Goal: Task Accomplishment & Management: Complete application form

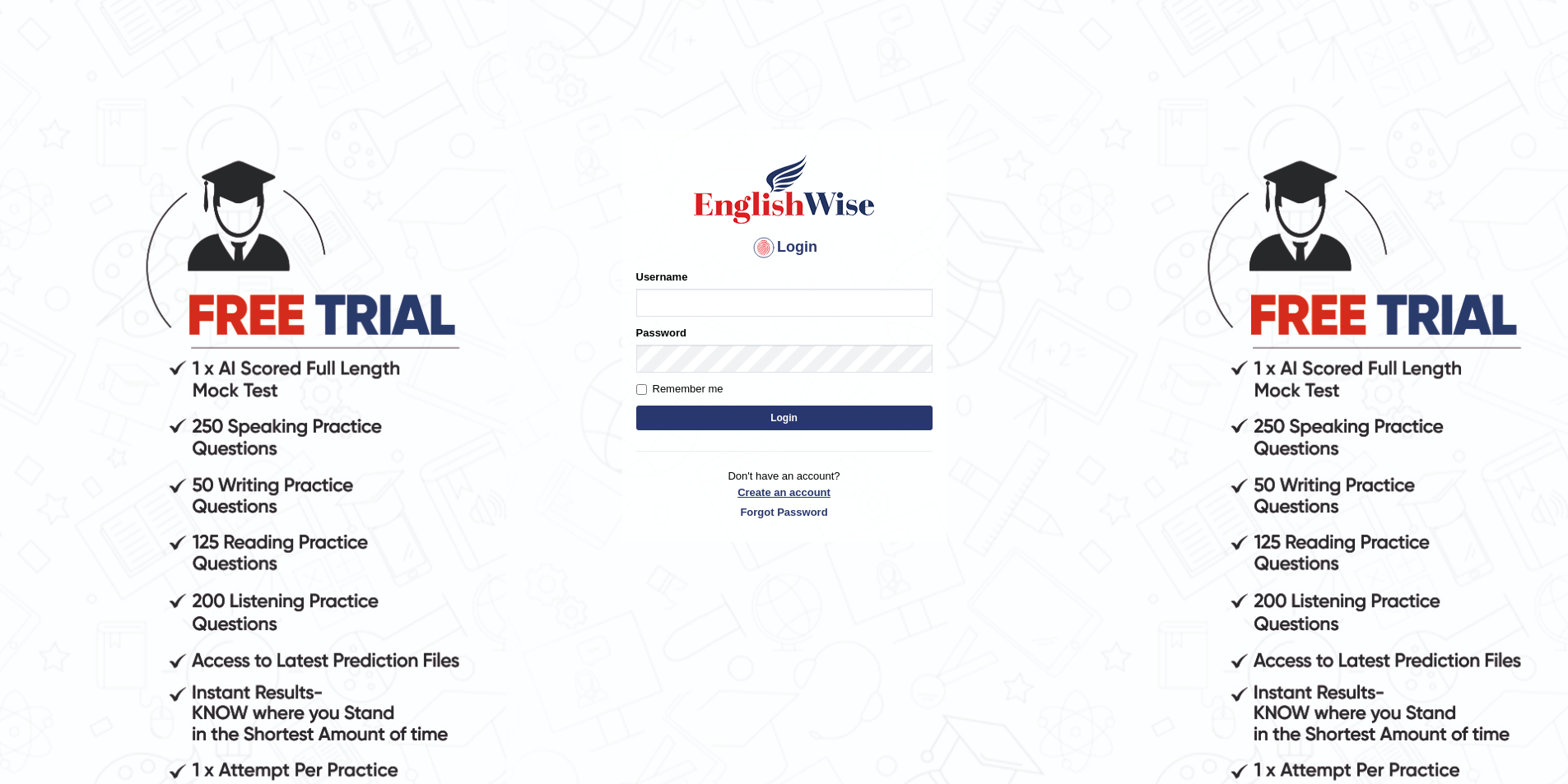
click at [770, 495] on link "Create an account" at bounding box center [784, 492] width 297 height 16
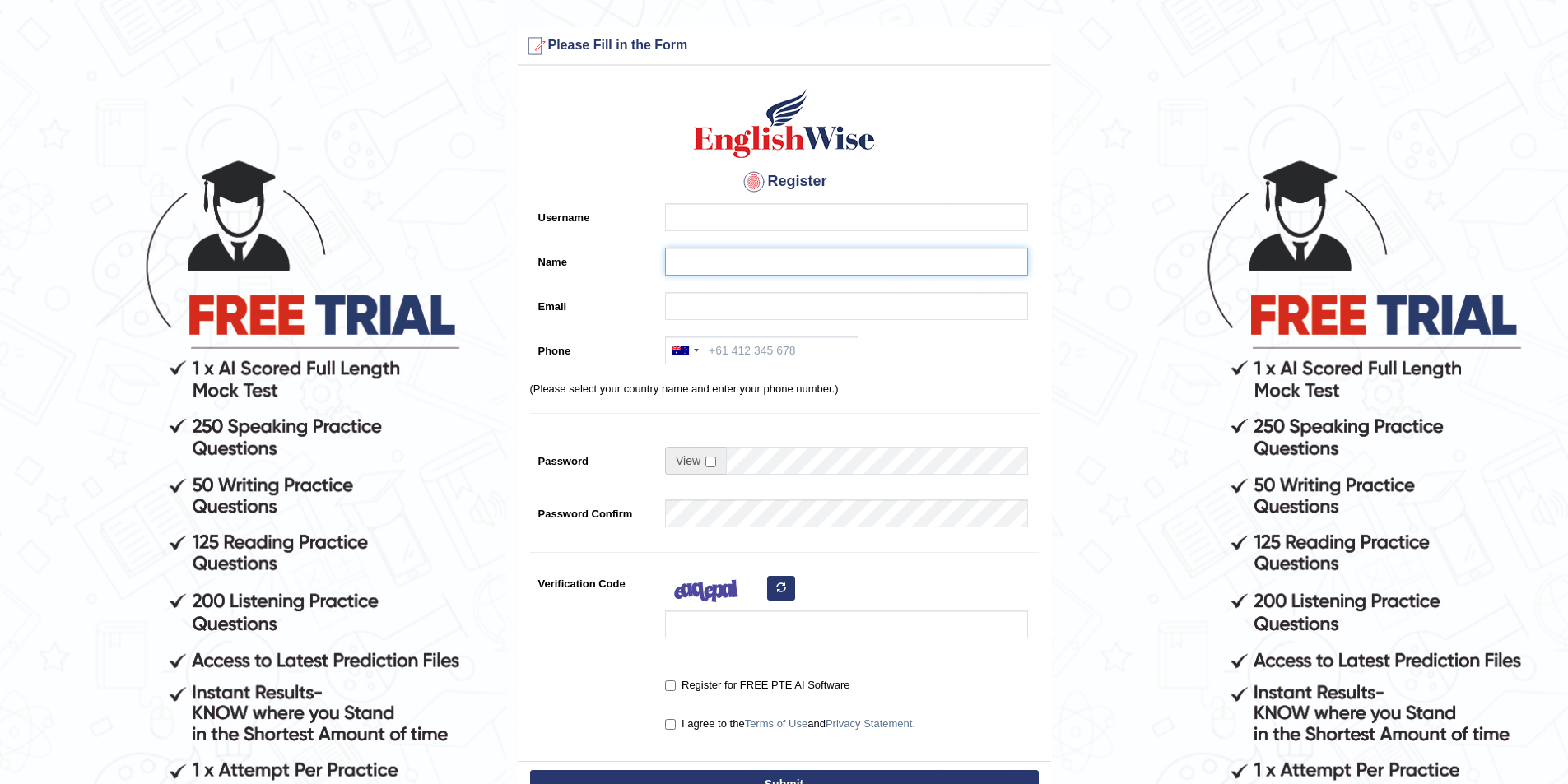
click at [687, 267] on input "Name" at bounding box center [846, 262] width 363 height 28
paste input "Charitha Kuruwitage"
type input "Charitha Kuruwitage"
click at [710, 218] on input "Username" at bounding box center [846, 217] width 363 height 28
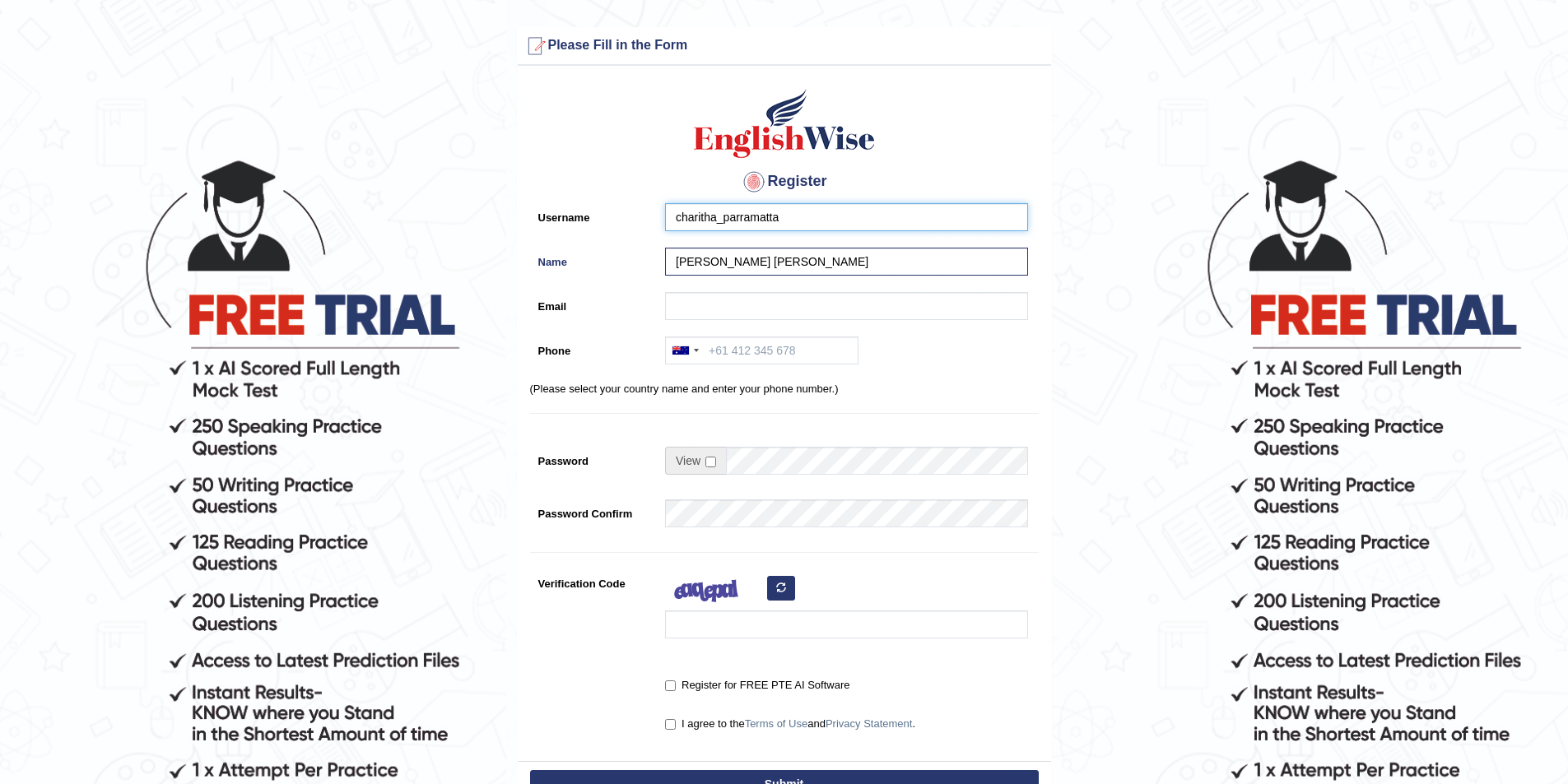
type input "charitha_parramatta"
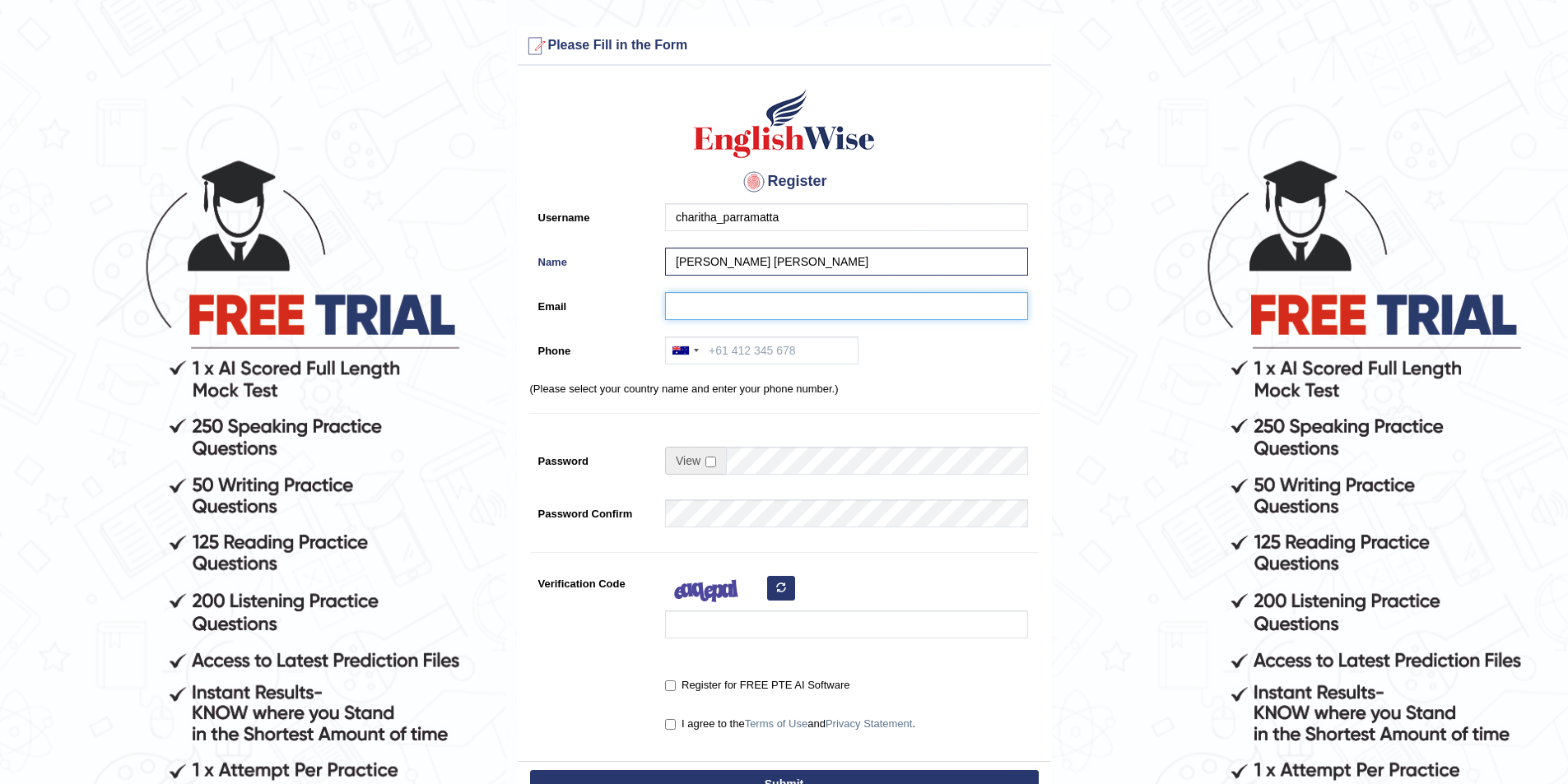
click at [687, 313] on input "Email" at bounding box center [846, 306] width 363 height 28
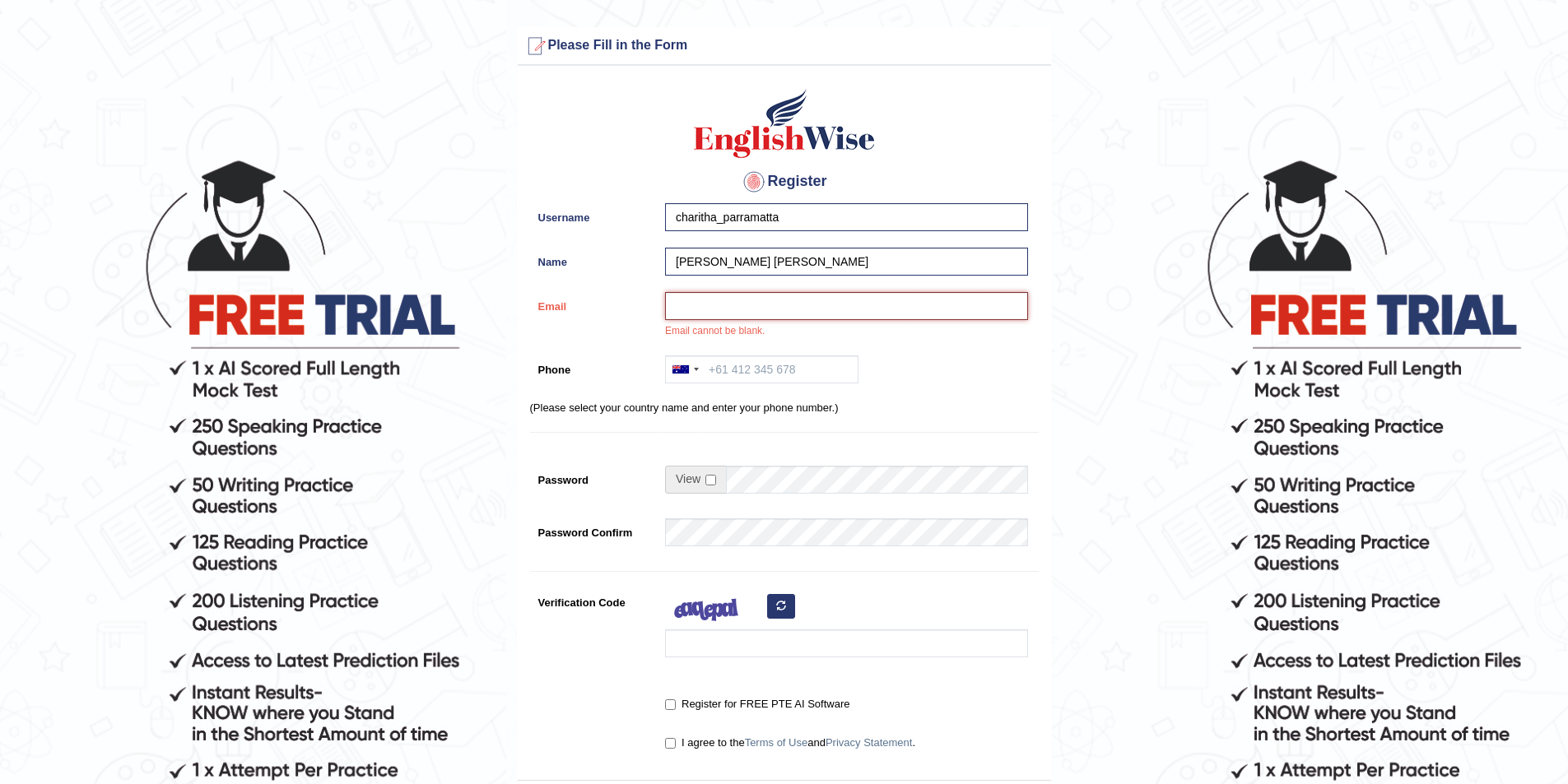
paste input "charithaudenikuruwitage@gmail.com"
type input "charithaudenikuruwitage@gmail.com"
click at [730, 367] on input "Phone" at bounding box center [761, 369] width 194 height 28
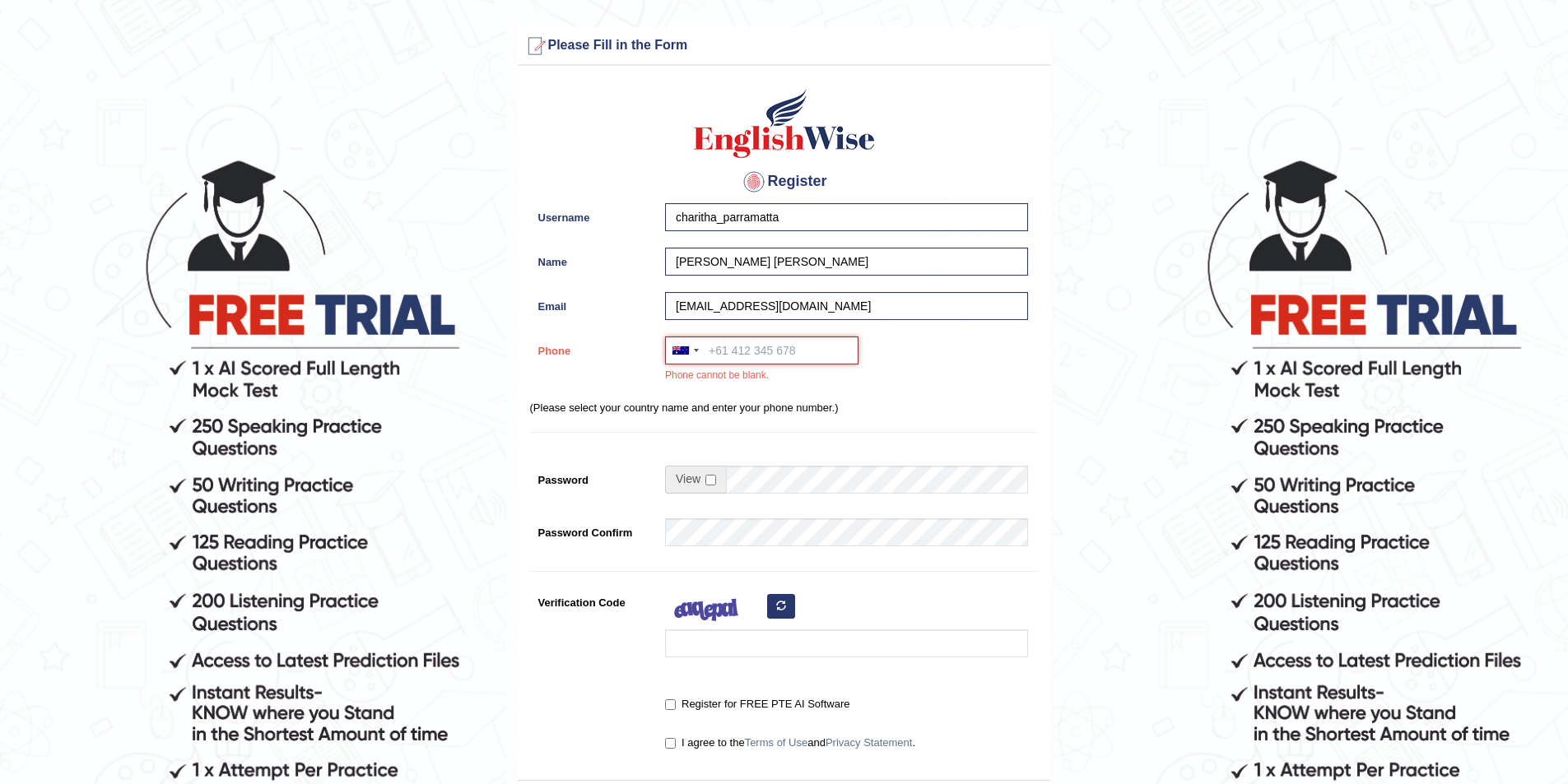
paste input "0487 055 284"
type input "0487 055 284"
click at [712, 480] on input "checkbox" at bounding box center [710, 480] width 10 height 10
checkbox input "true"
click at [771, 480] on input "Password" at bounding box center [877, 480] width 302 height 28
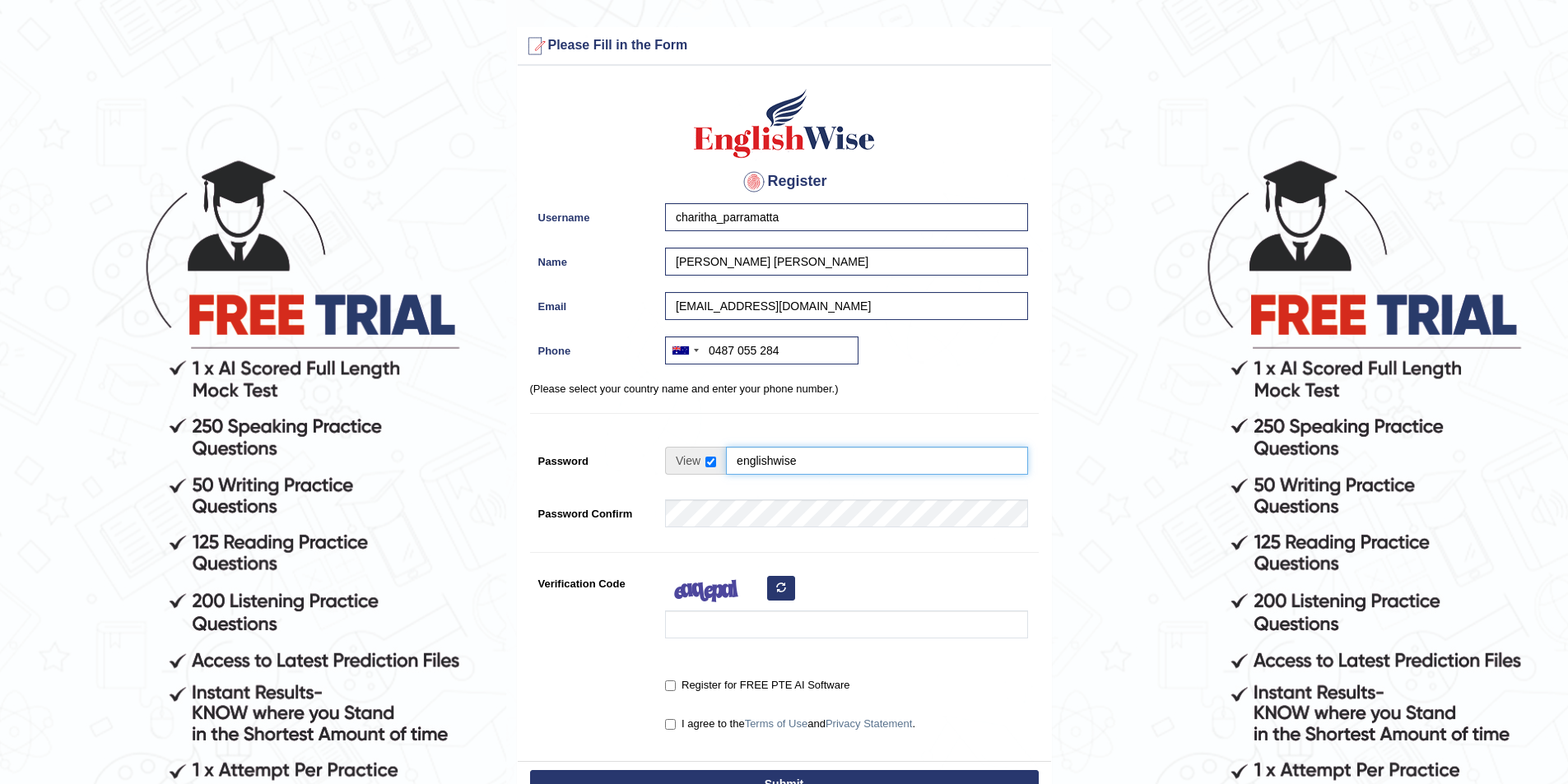
type input "englishwise"
click at [711, 631] on input "Verification Code" at bounding box center [846, 624] width 363 height 28
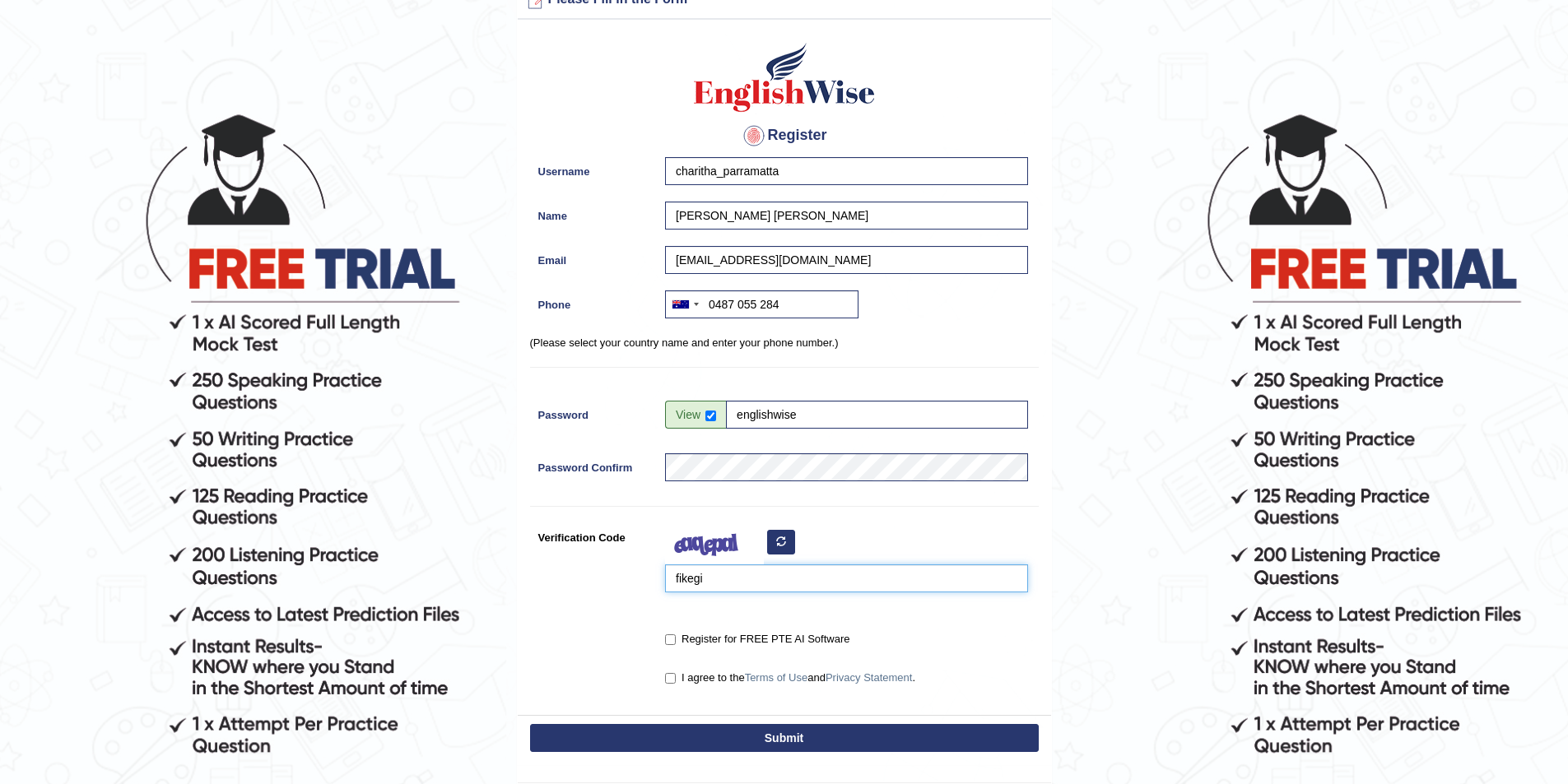
scroll to position [82, 0]
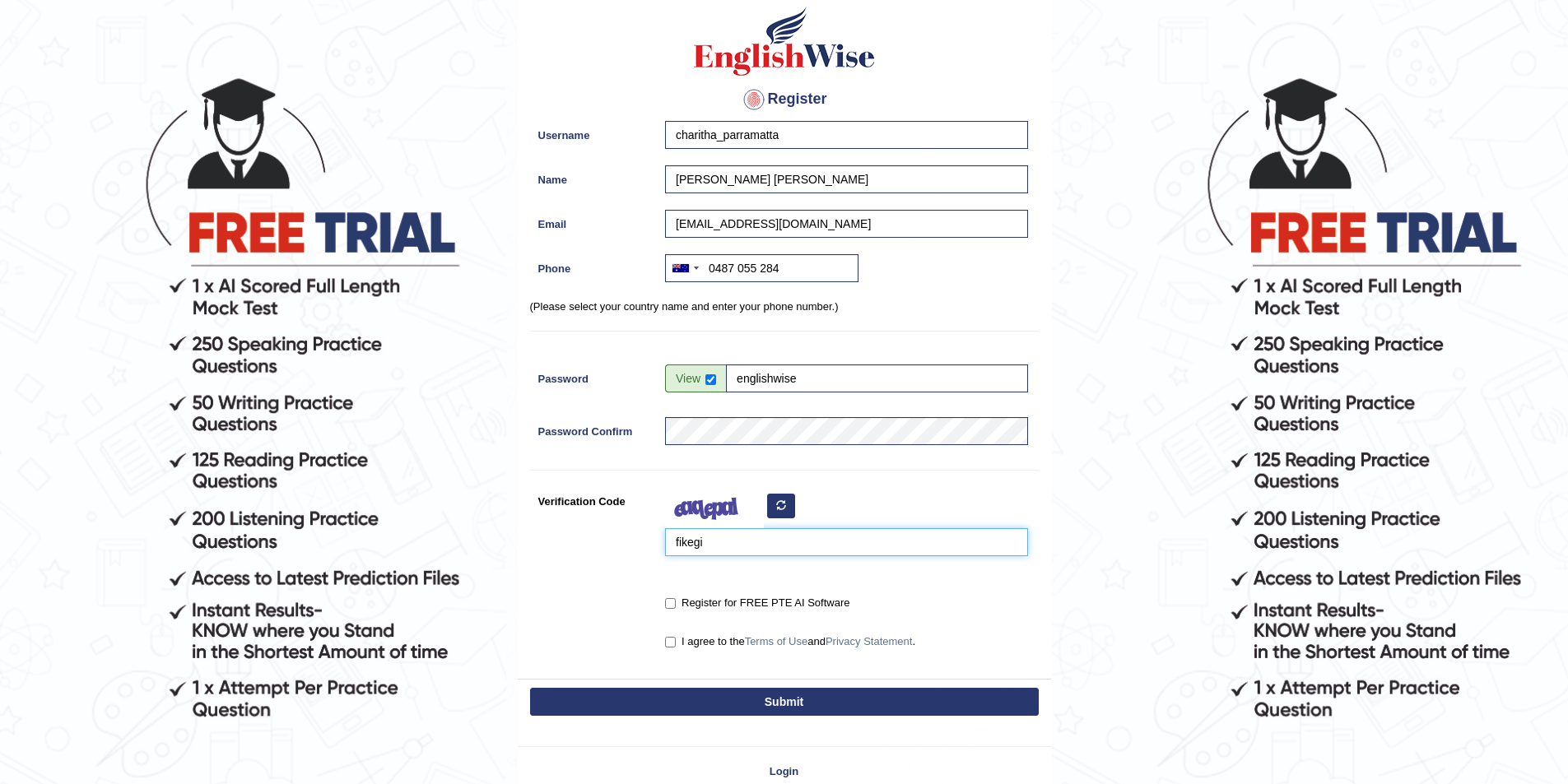
type input "fikegi"
click at [669, 609] on input "Register for FREE PTE AI Software" at bounding box center [670, 603] width 10 height 10
checkbox input "true"
drag, startPoint x: 674, startPoint y: 642, endPoint x: 675, endPoint y: 659, distance: 17.0
click at [673, 642] on input "I agree to the Terms of Use and Privacy Statement ." at bounding box center [670, 641] width 10 height 10
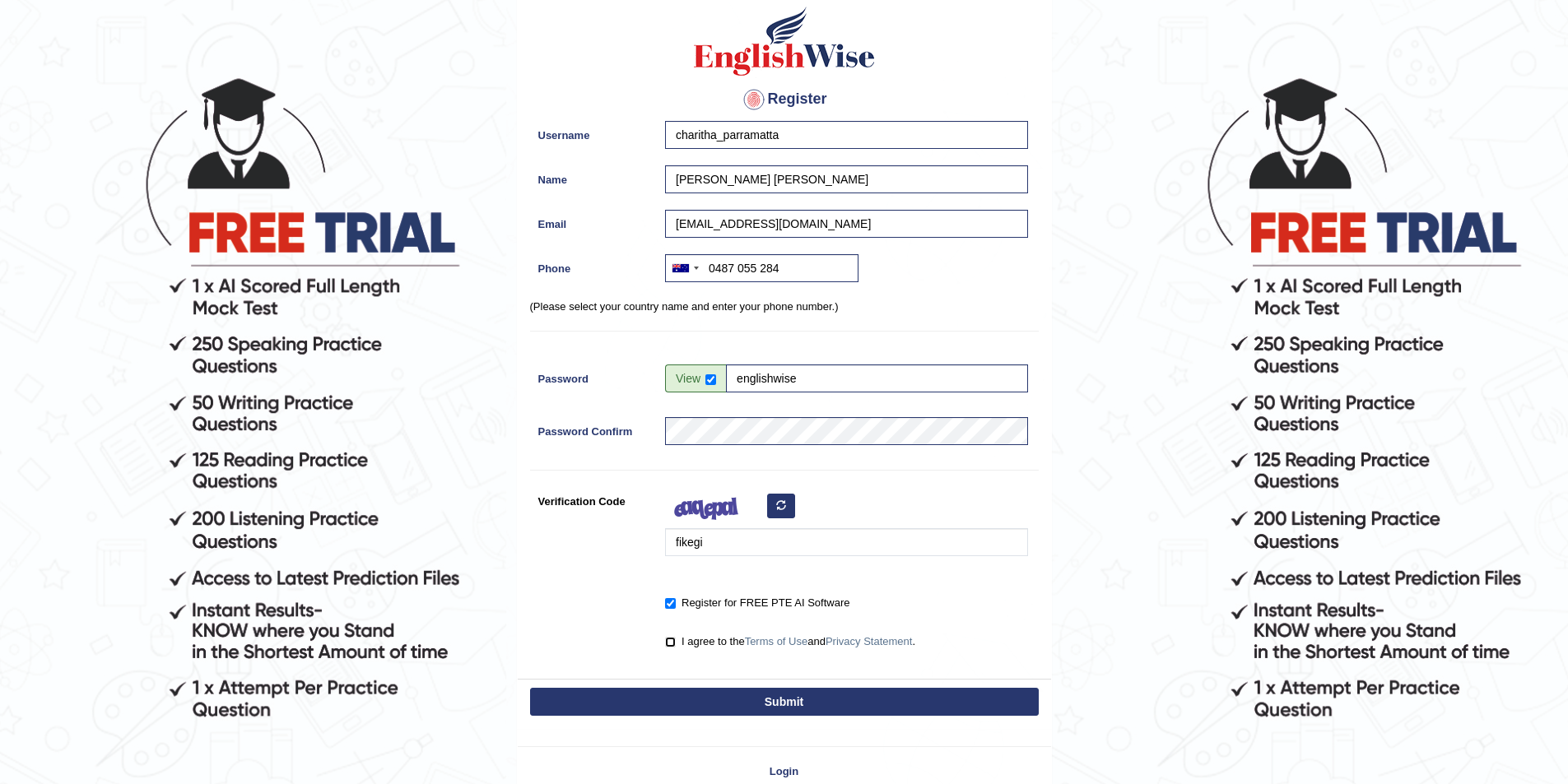
checkbox input "true"
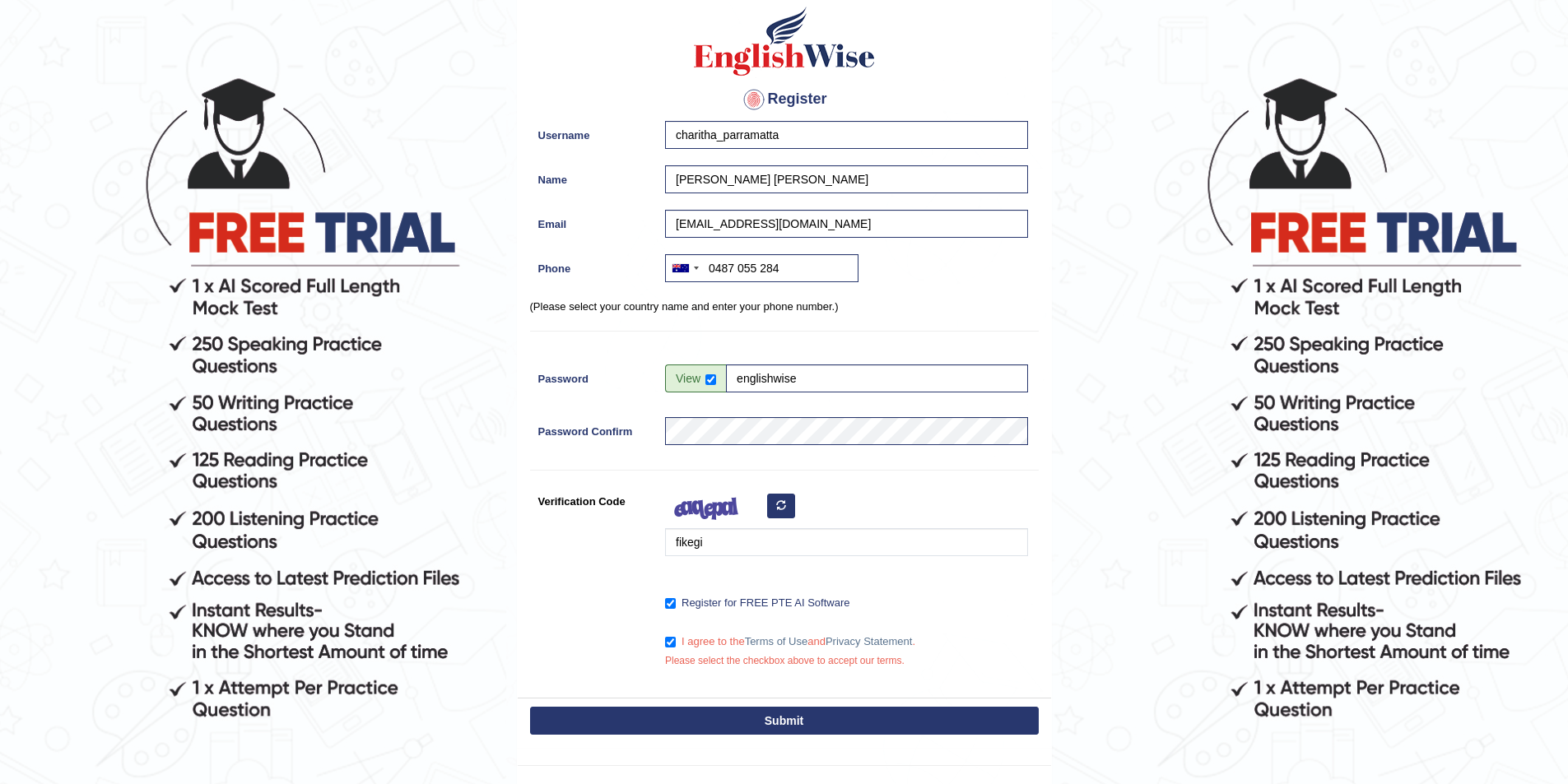
click at [682, 724] on button "Submit" at bounding box center [784, 721] width 508 height 28
type input "+61487055284"
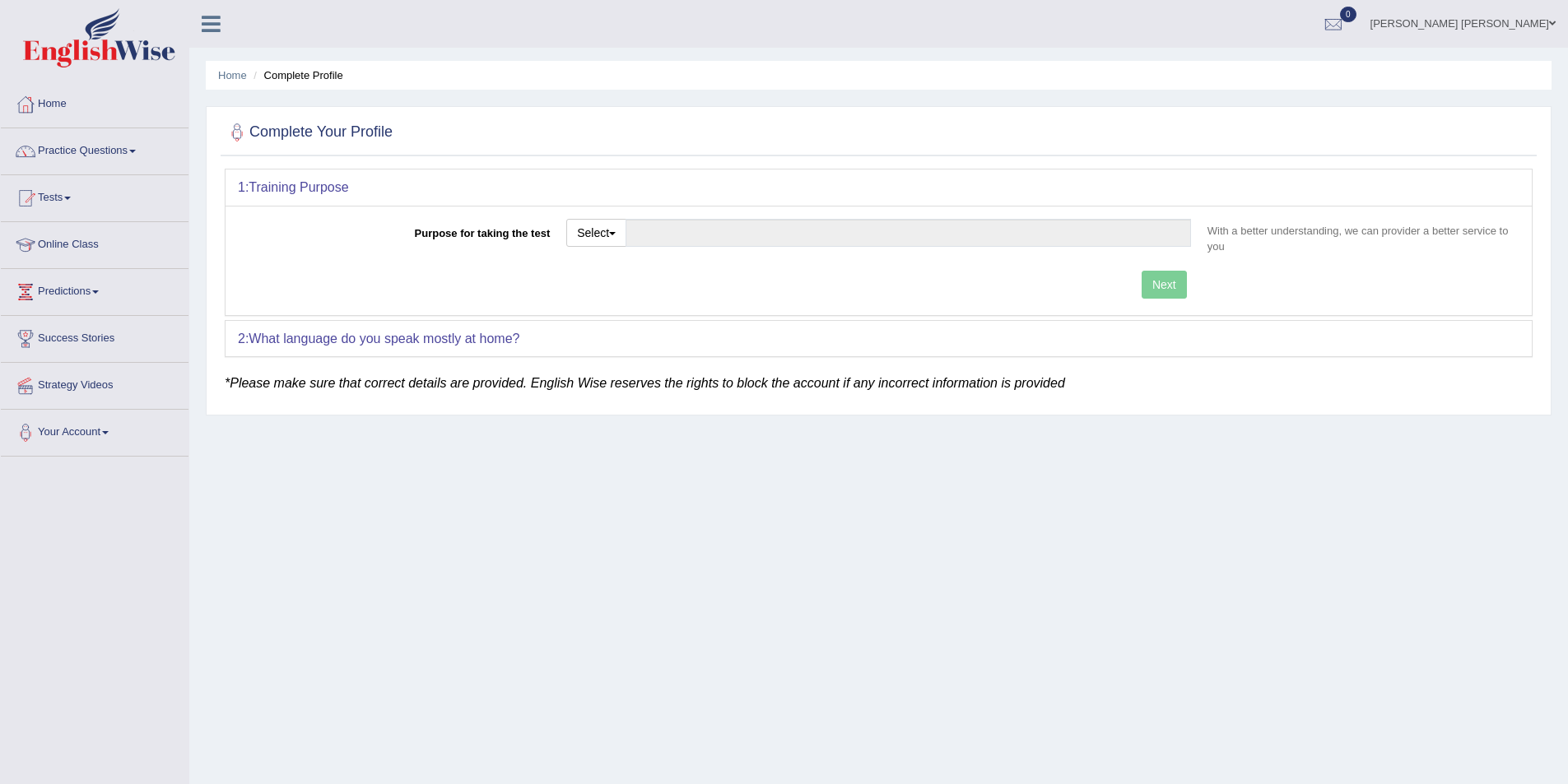
click at [1509, 23] on link "Charitha Kuruwitage" at bounding box center [1463, 21] width 210 height 43
click at [1456, 215] on link "Log out" at bounding box center [1462, 196] width 207 height 38
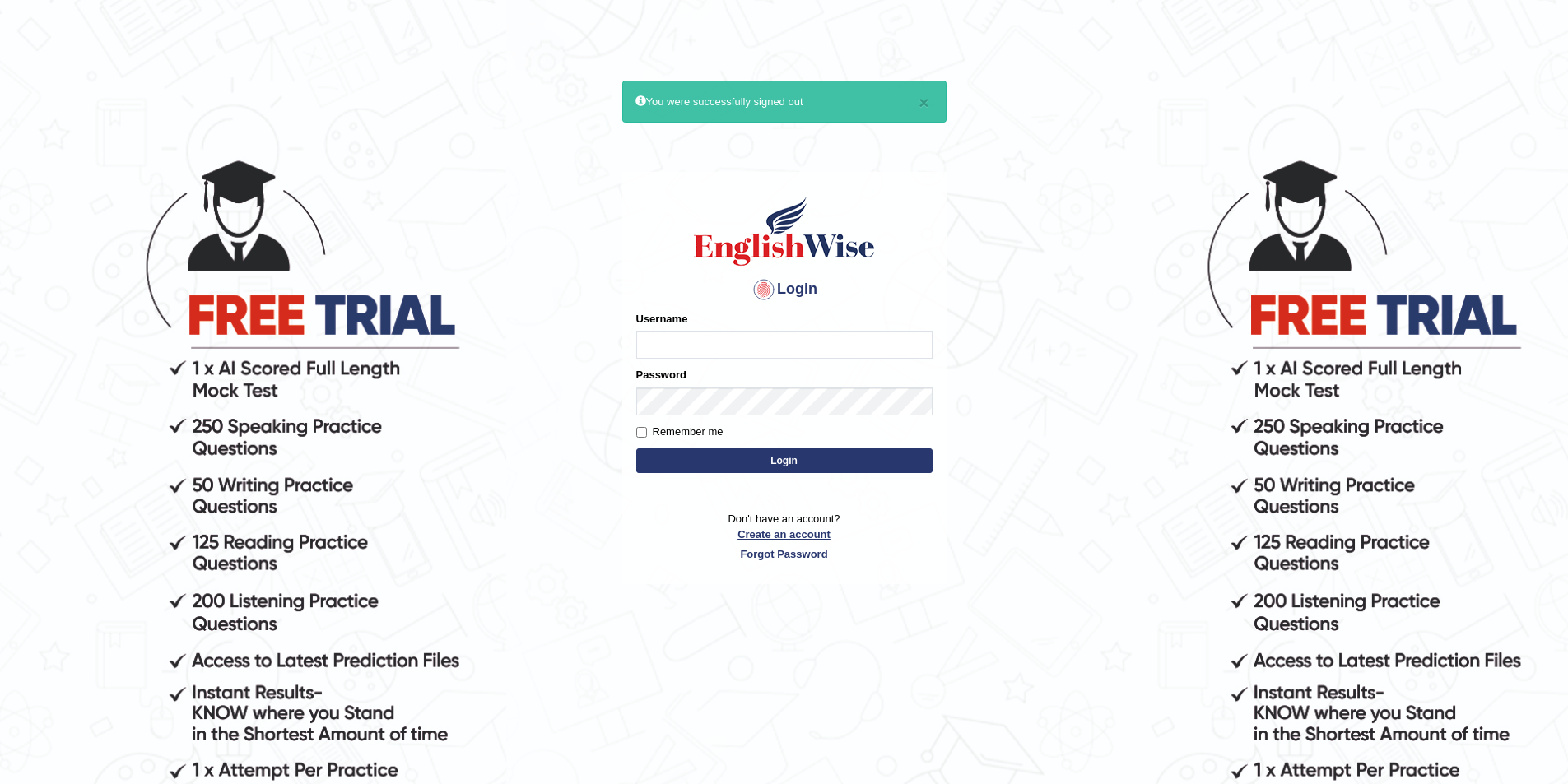
click at [745, 536] on link "Create an account" at bounding box center [784, 535] width 297 height 16
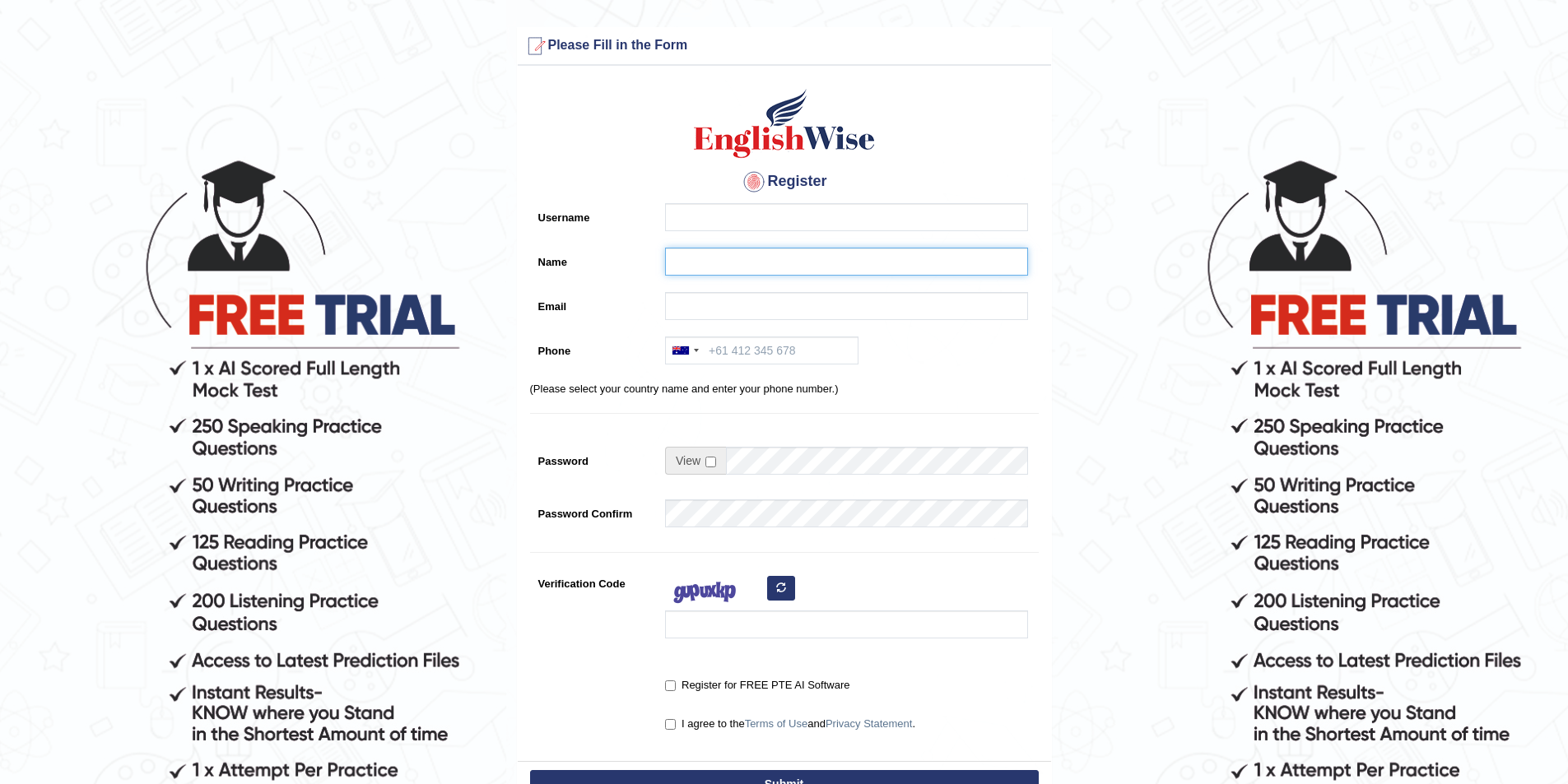
drag, startPoint x: 0, startPoint y: 0, endPoint x: 669, endPoint y: 262, distance: 718.5
click at [669, 262] on input "Name" at bounding box center [846, 262] width 363 height 28
paste input "[PERSON_NAME]"
type input "[PERSON_NAME]"
click at [688, 210] on input "Username" at bounding box center [846, 217] width 363 height 28
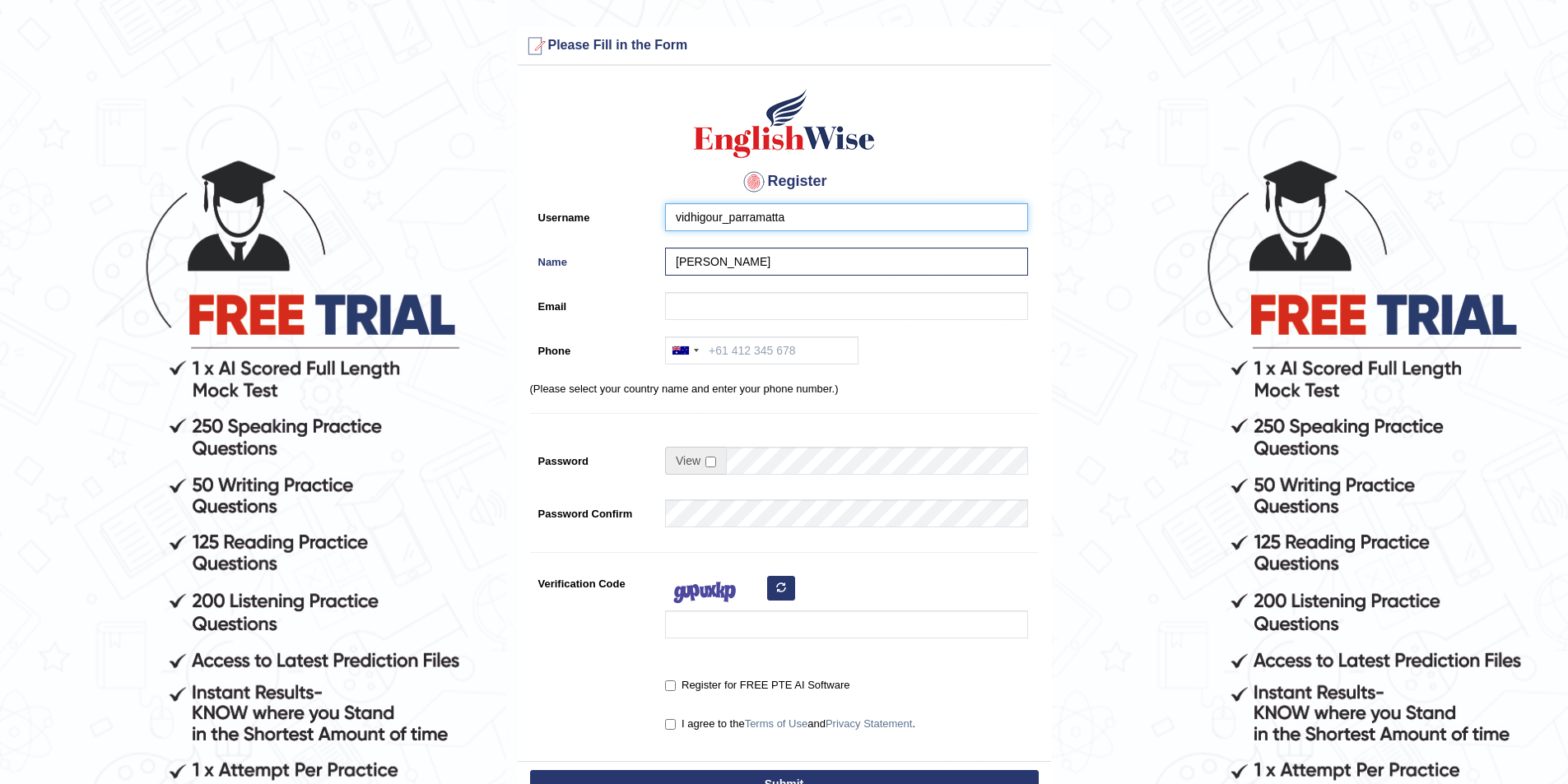
type input "vidhigour_parramatta"
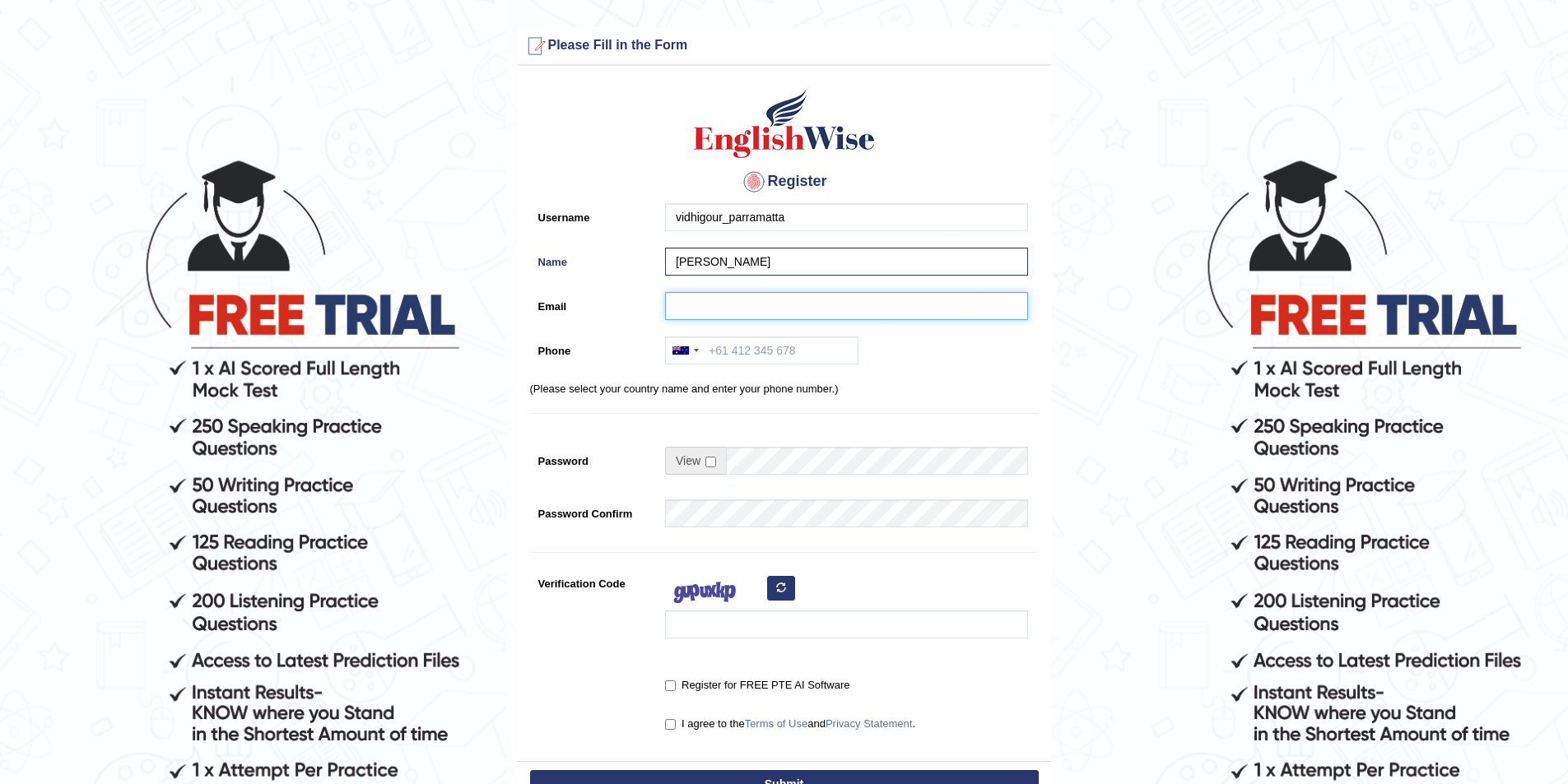
click at [748, 301] on input "Email" at bounding box center [846, 306] width 363 height 28
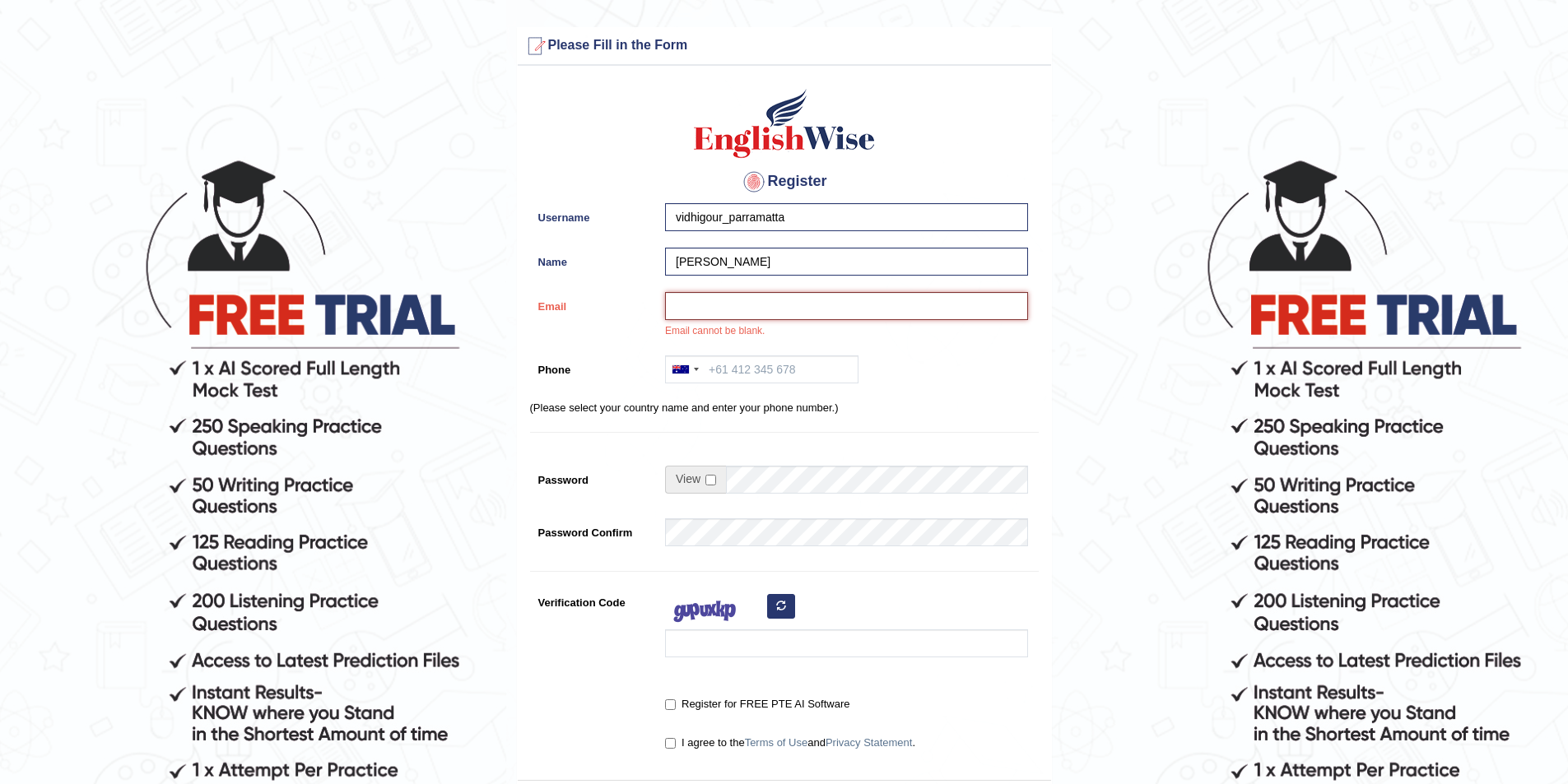
paste input "vidhigour73@gmail.com"
type input "vidhigour73@gmail.com"
click at [751, 373] on input "Phone" at bounding box center [761, 369] width 194 height 28
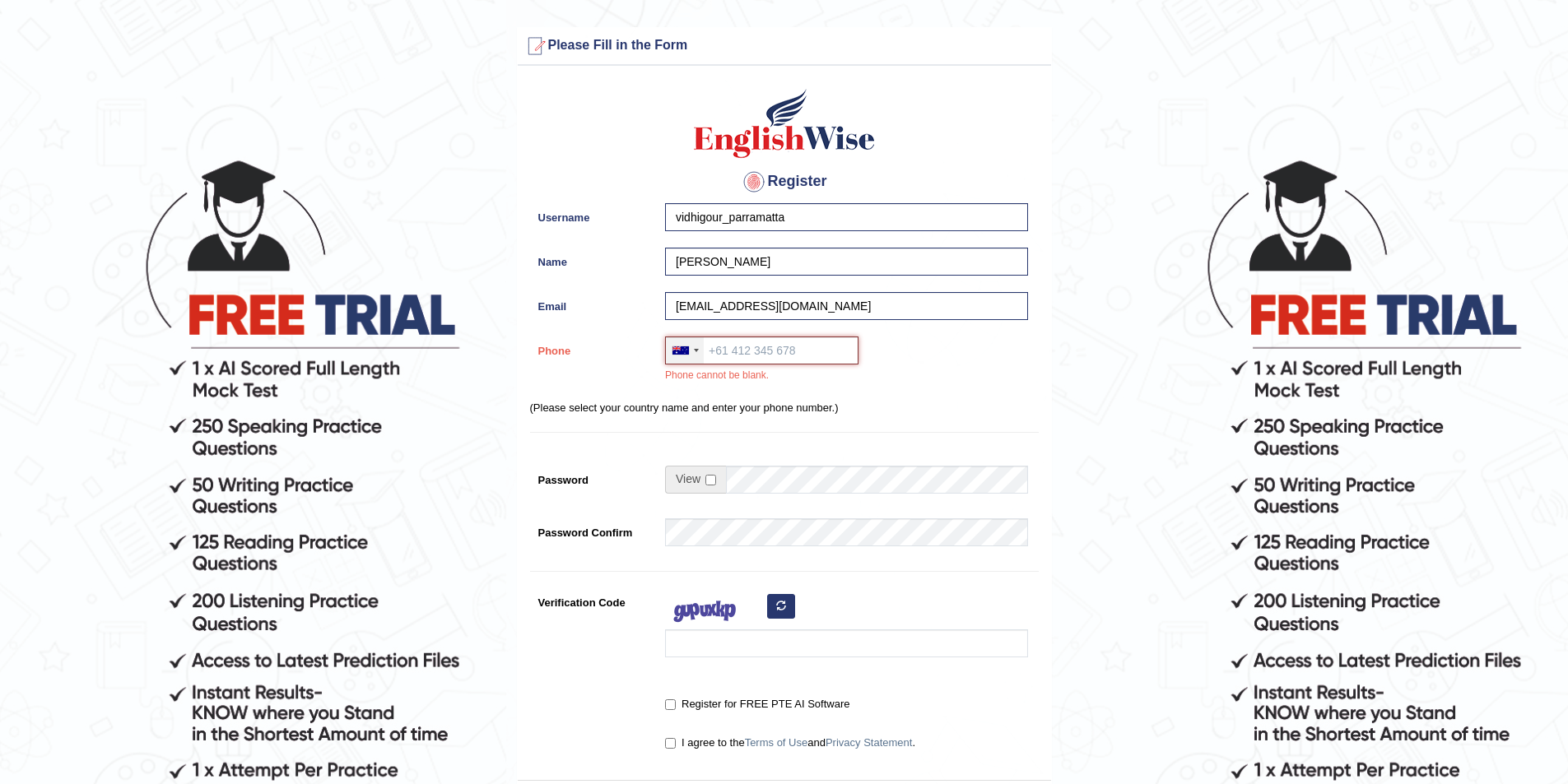
paste input "0401 389 069"
type input "0401 389 069"
click at [712, 484] on input "checkbox" at bounding box center [710, 480] width 10 height 10
checkbox input "true"
click at [766, 482] on input "Password" at bounding box center [877, 480] width 302 height 28
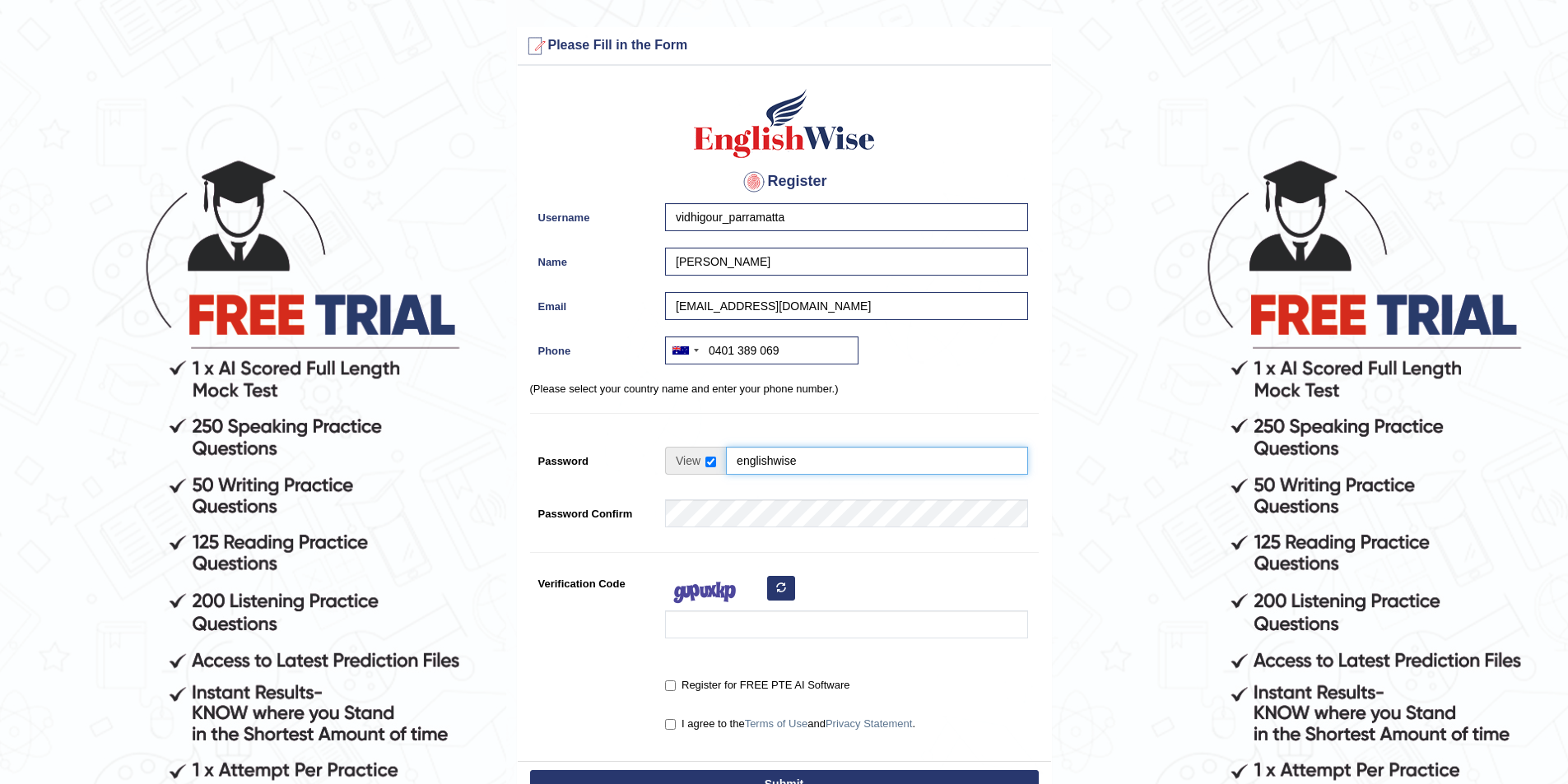
type input "englishwise"
click at [763, 617] on input "Verification Code" at bounding box center [846, 624] width 363 height 28
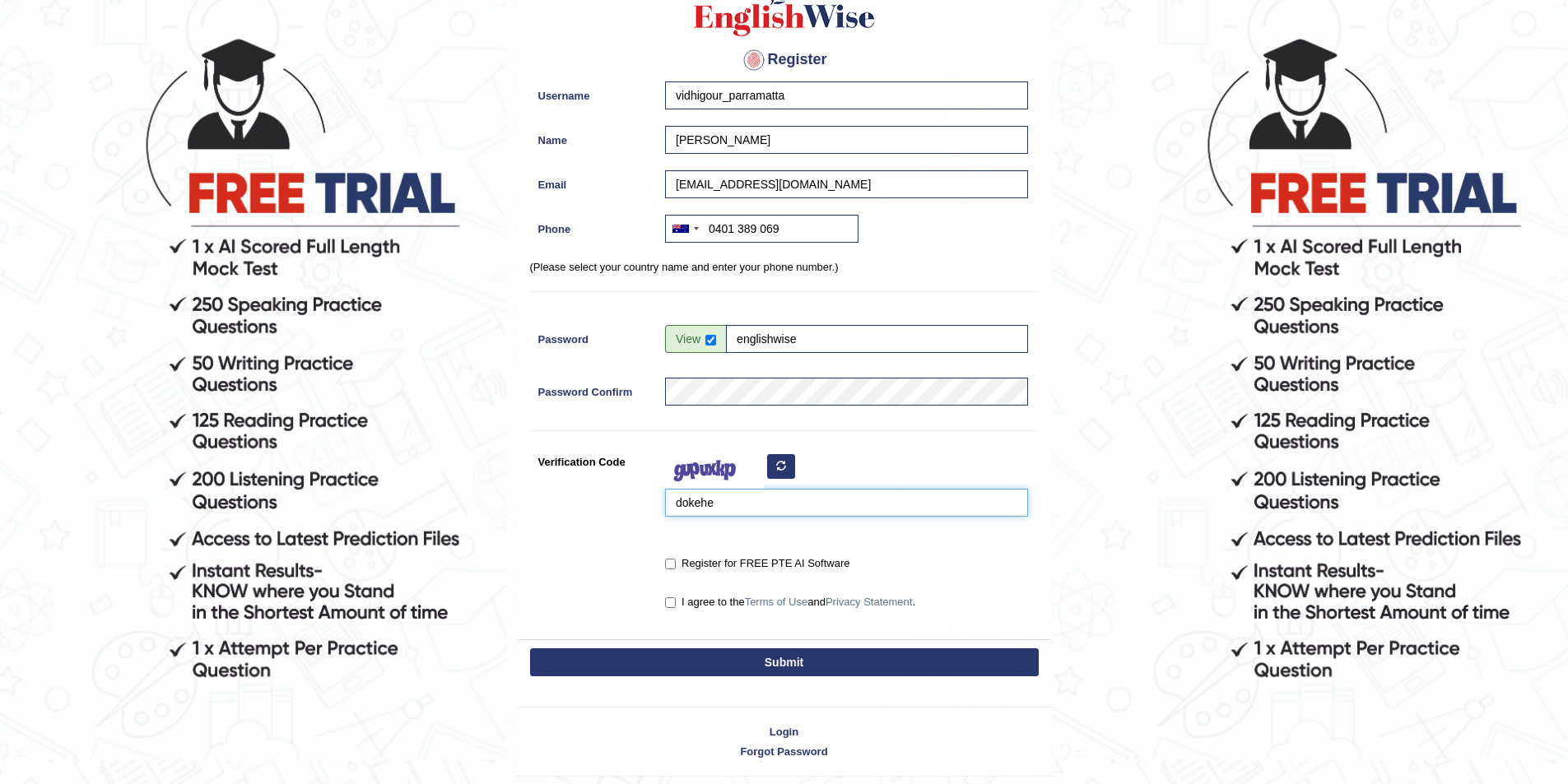
scroll to position [164, 0]
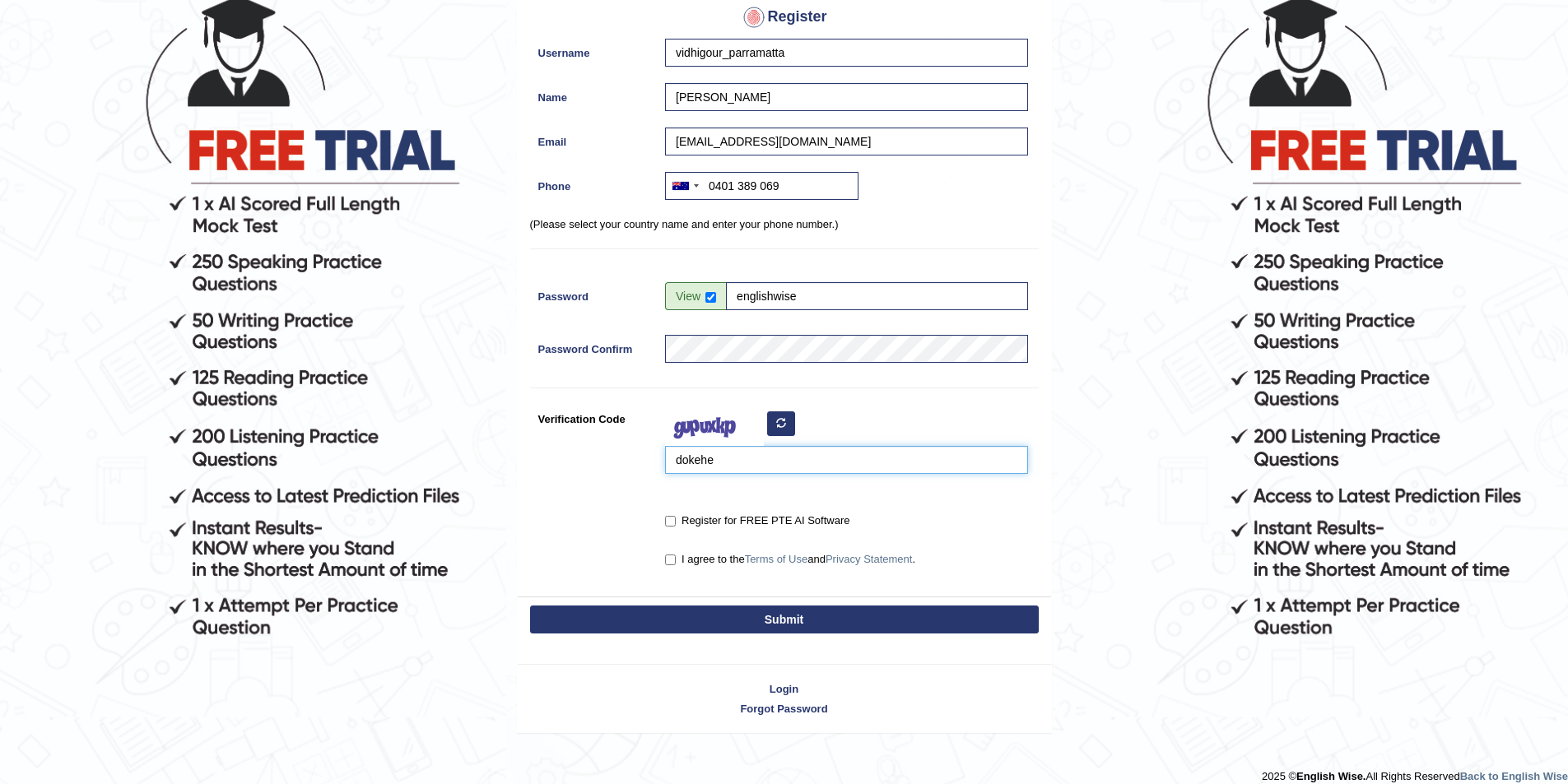
type input "dokehe"
click at [669, 520] on input "Register for FREE PTE AI Software" at bounding box center [670, 520] width 10 height 10
checkbox input "true"
click at [667, 559] on input "I agree to the Terms of Use and Privacy Statement ." at bounding box center [670, 559] width 10 height 10
checkbox input "true"
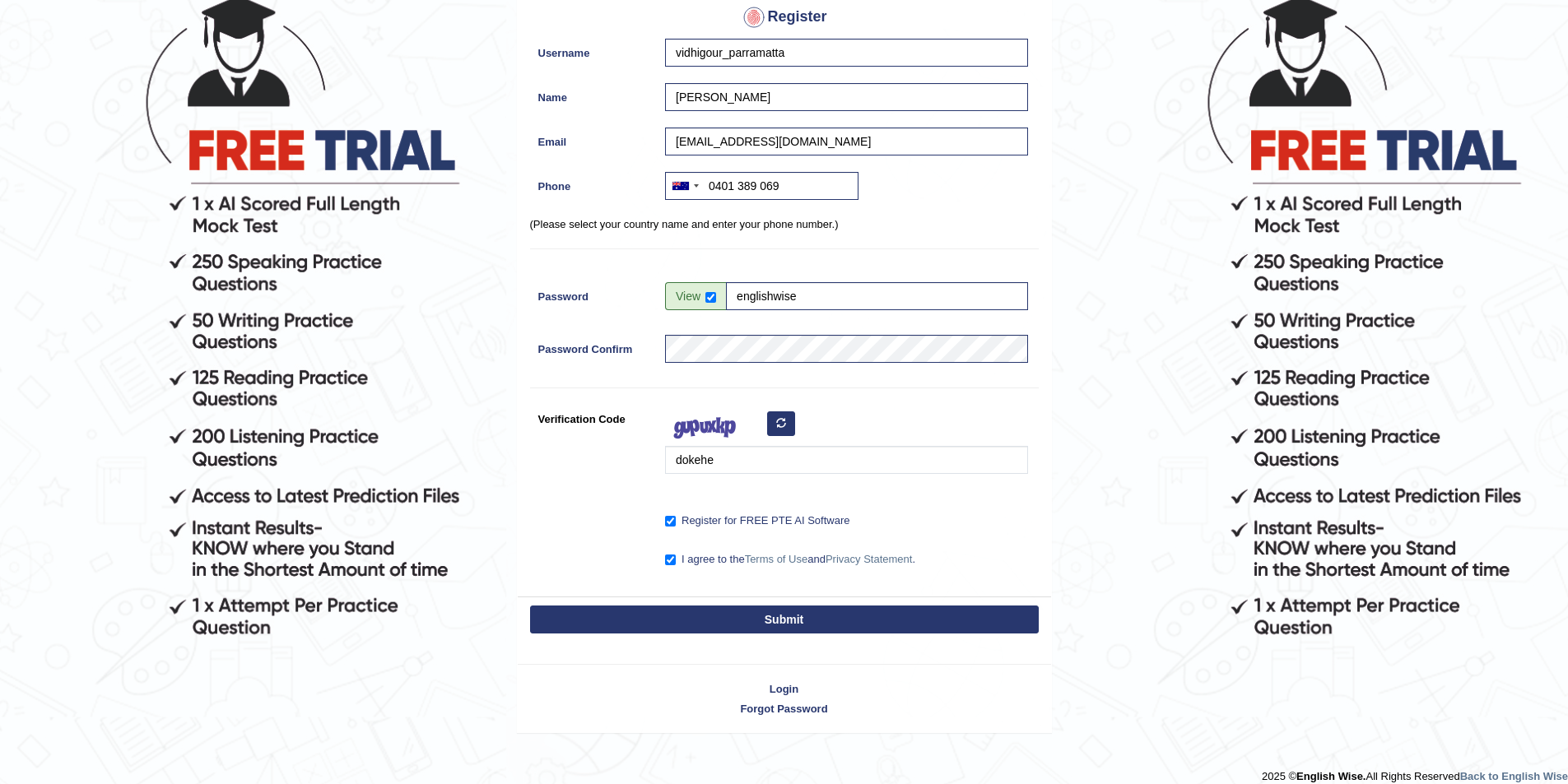
click at [714, 622] on button "Submit" at bounding box center [784, 620] width 508 height 28
type input "+61401389069"
